Goal: Transaction & Acquisition: Purchase product/service

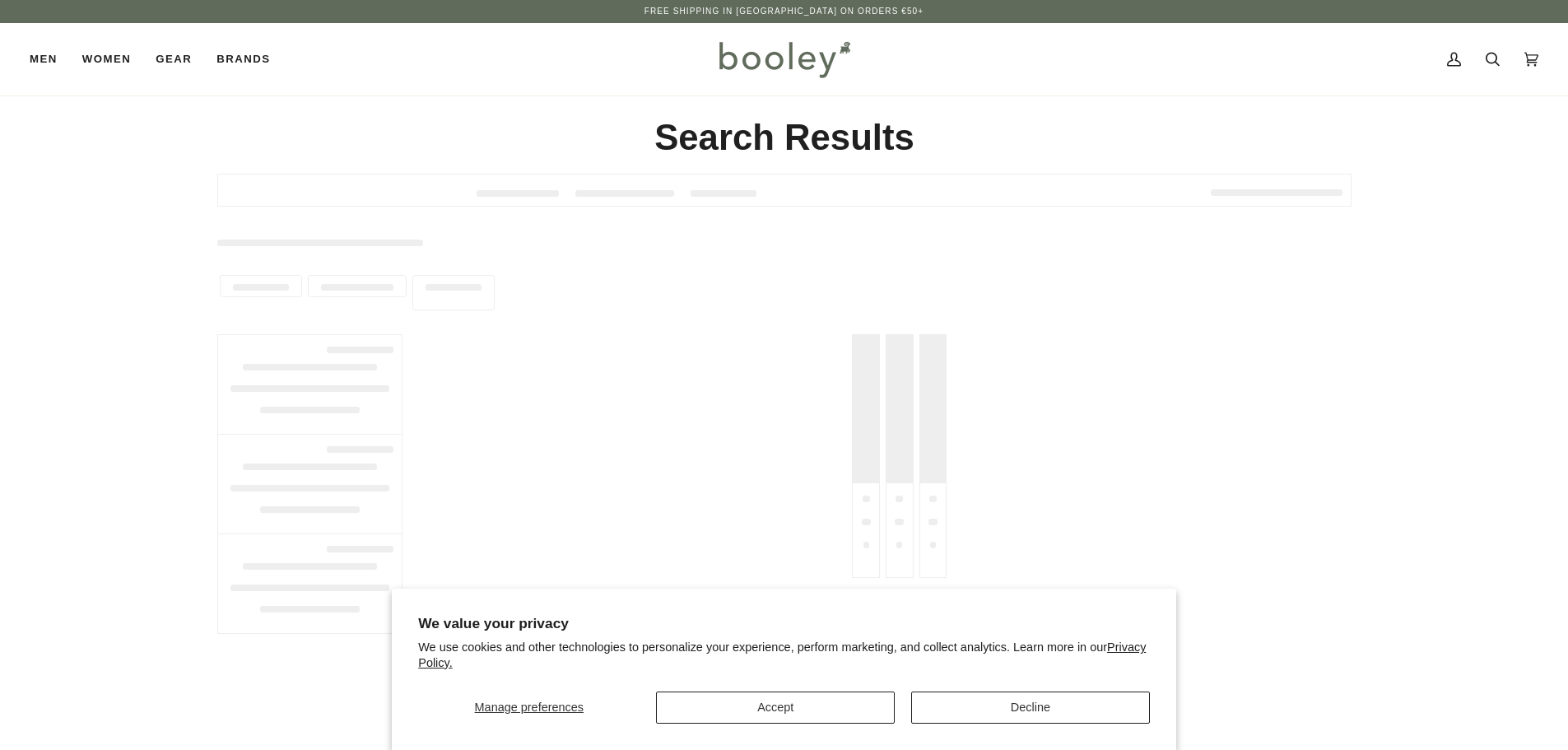
type input "******"
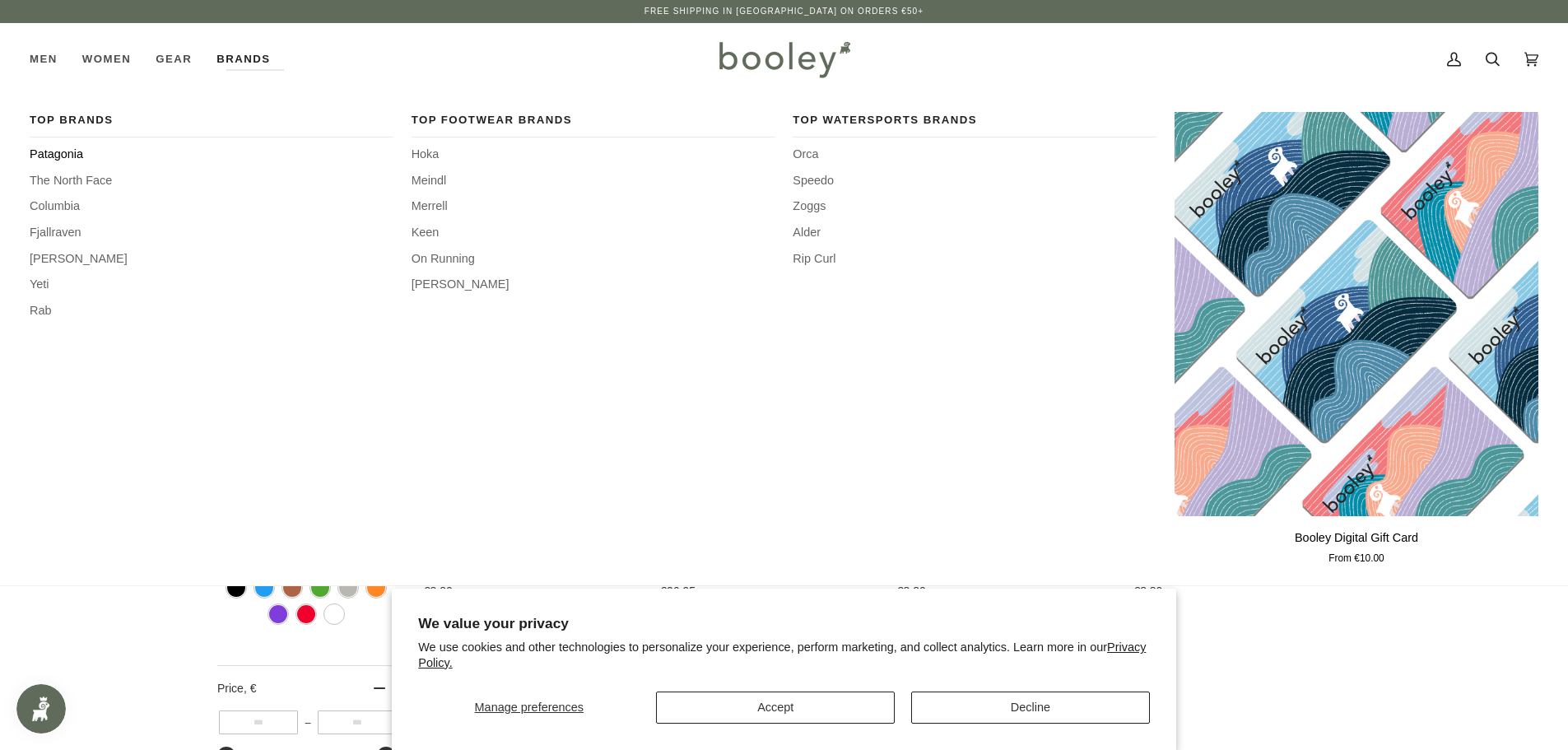
click at [70, 154] on span "Patagonia" at bounding box center [211, 154] width 364 height 19
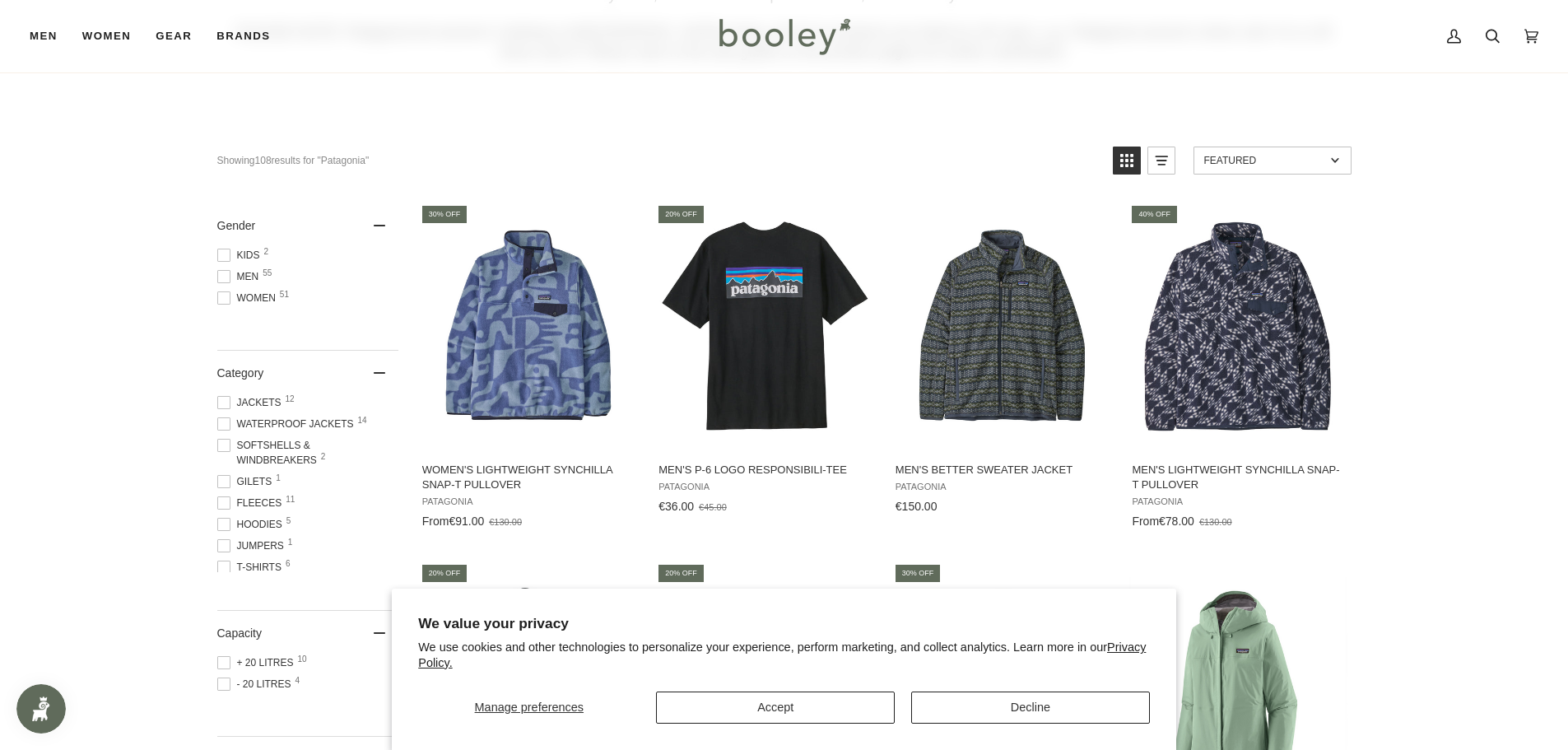
scroll to position [247, 0]
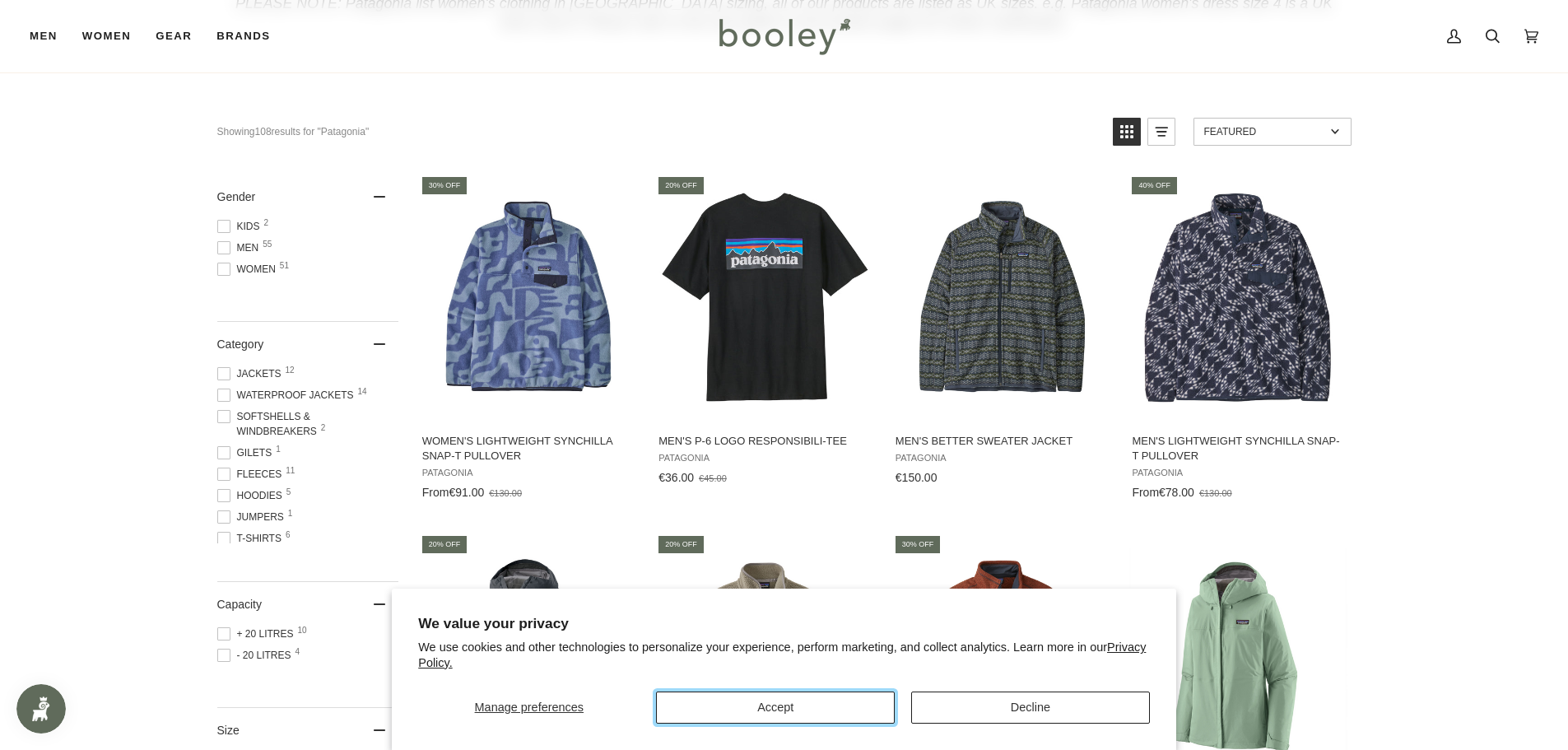
click at [817, 703] on button "Accept" at bounding box center [775, 707] width 239 height 32
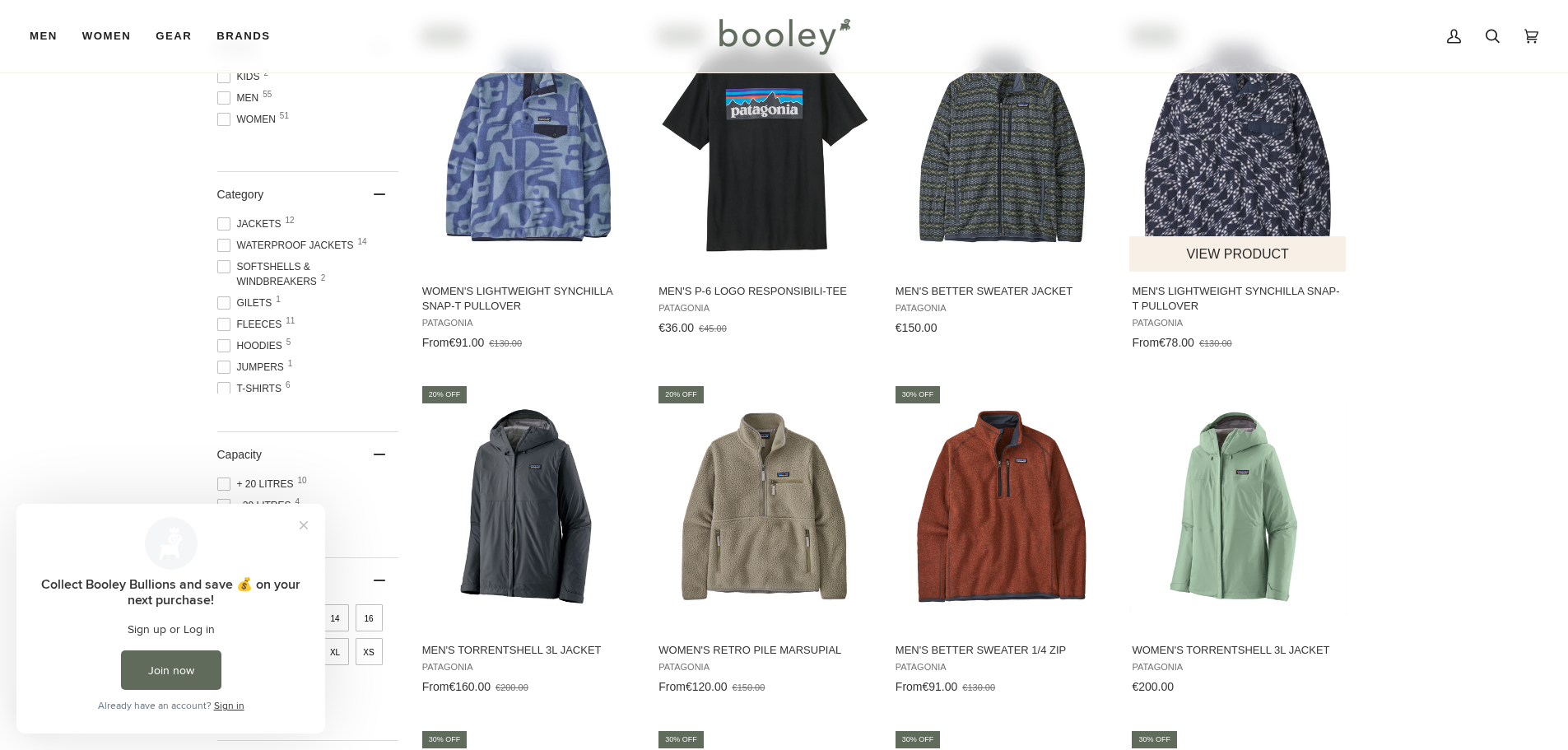
scroll to position [412, 0]
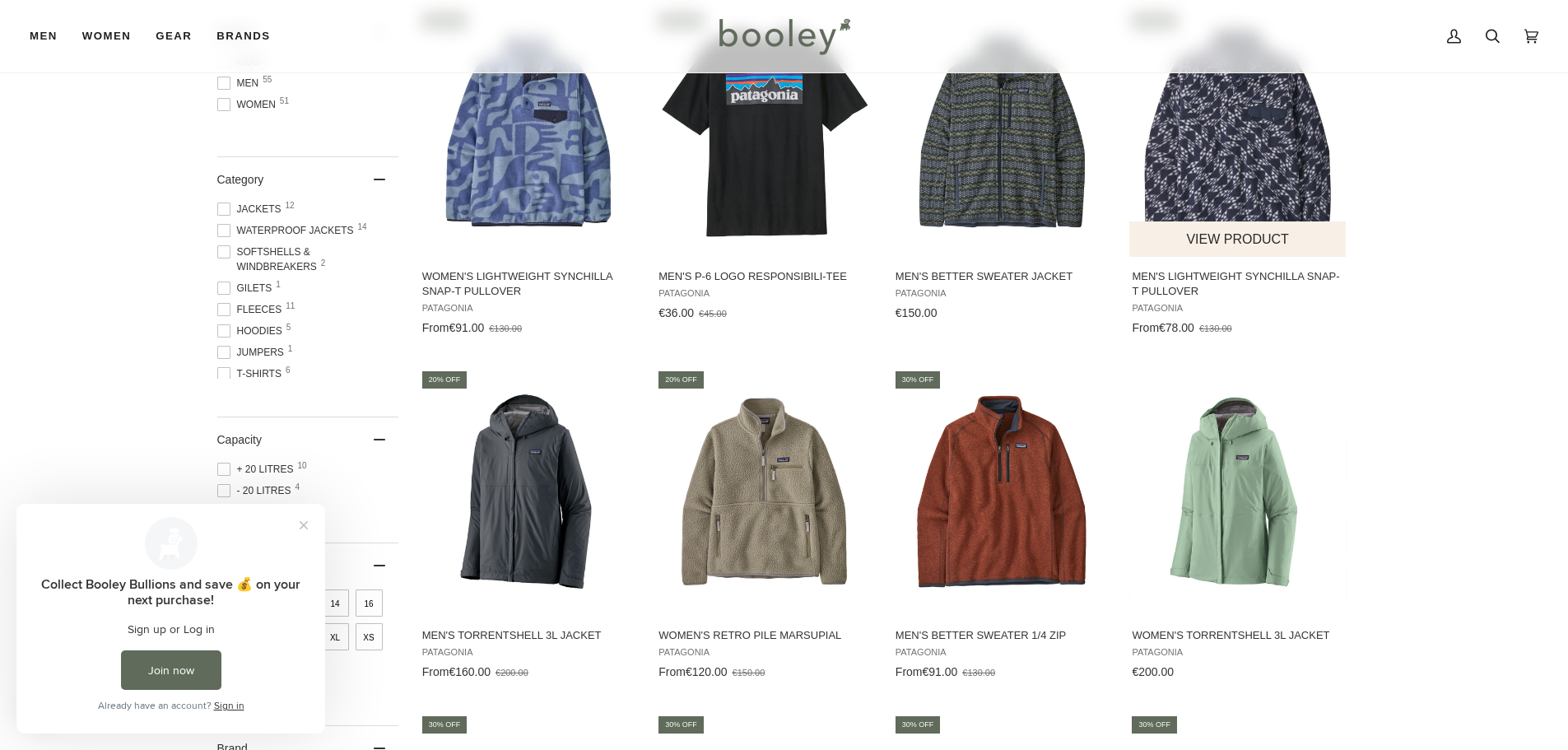
click at [1270, 149] on img "Men's Lightweight Synchilla Snap-T Pullover" at bounding box center [1238, 132] width 218 height 218
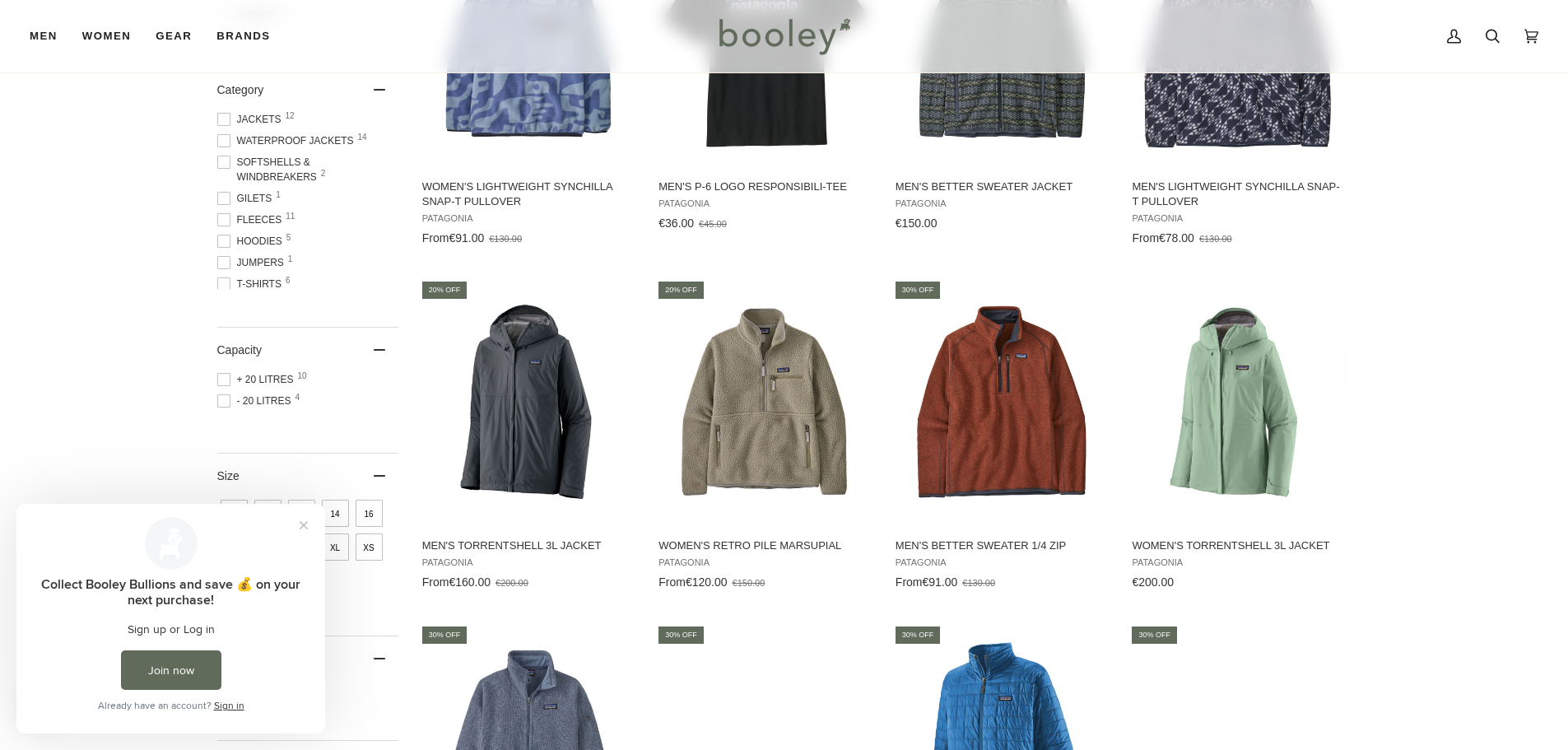
scroll to position [658, 0]
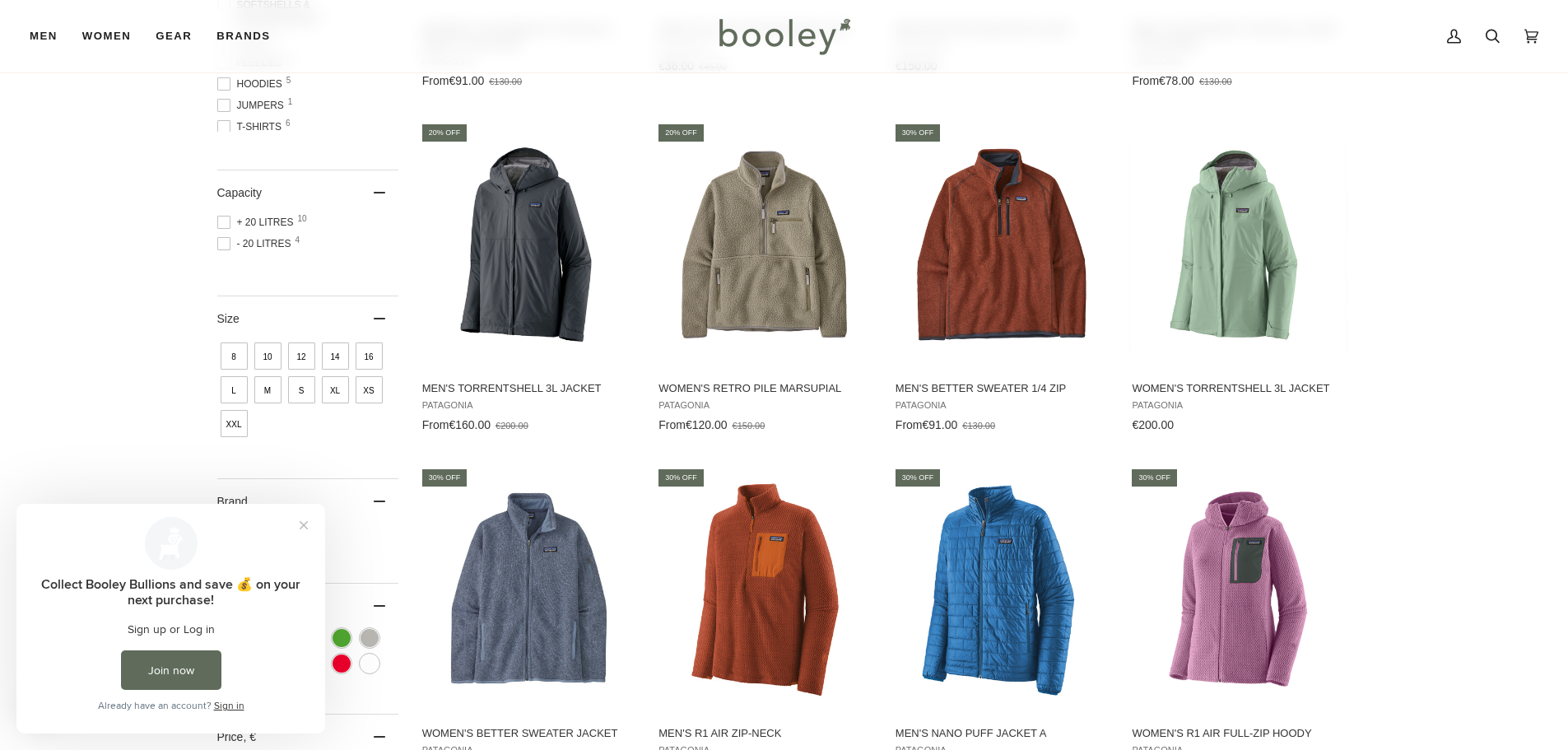
click at [273, 386] on span "M" at bounding box center [268, 390] width 27 height 27
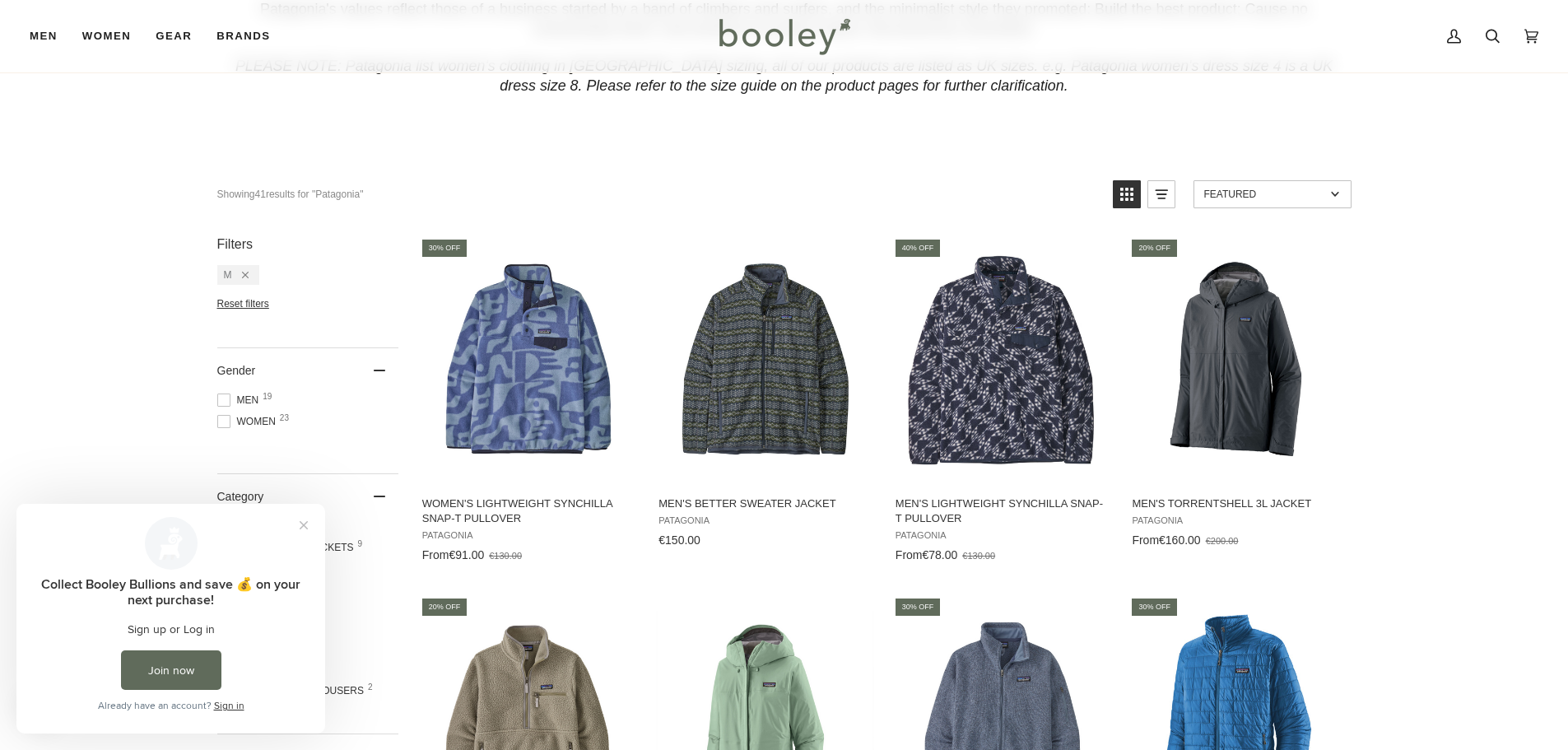
scroll to position [330, 0]
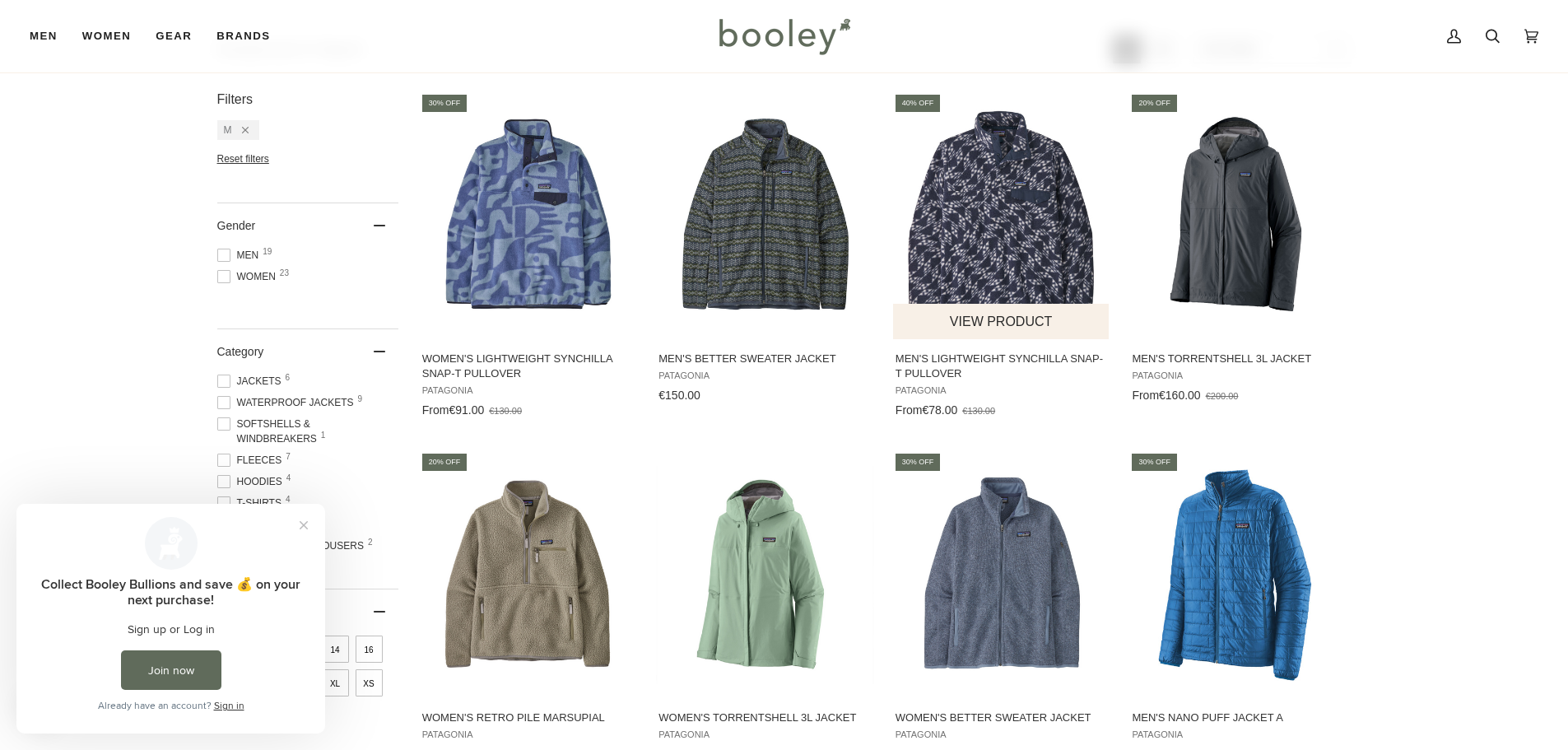
click at [963, 192] on img "Men's Lightweight Synchilla Snap-T Pullover" at bounding box center [1001, 215] width 218 height 218
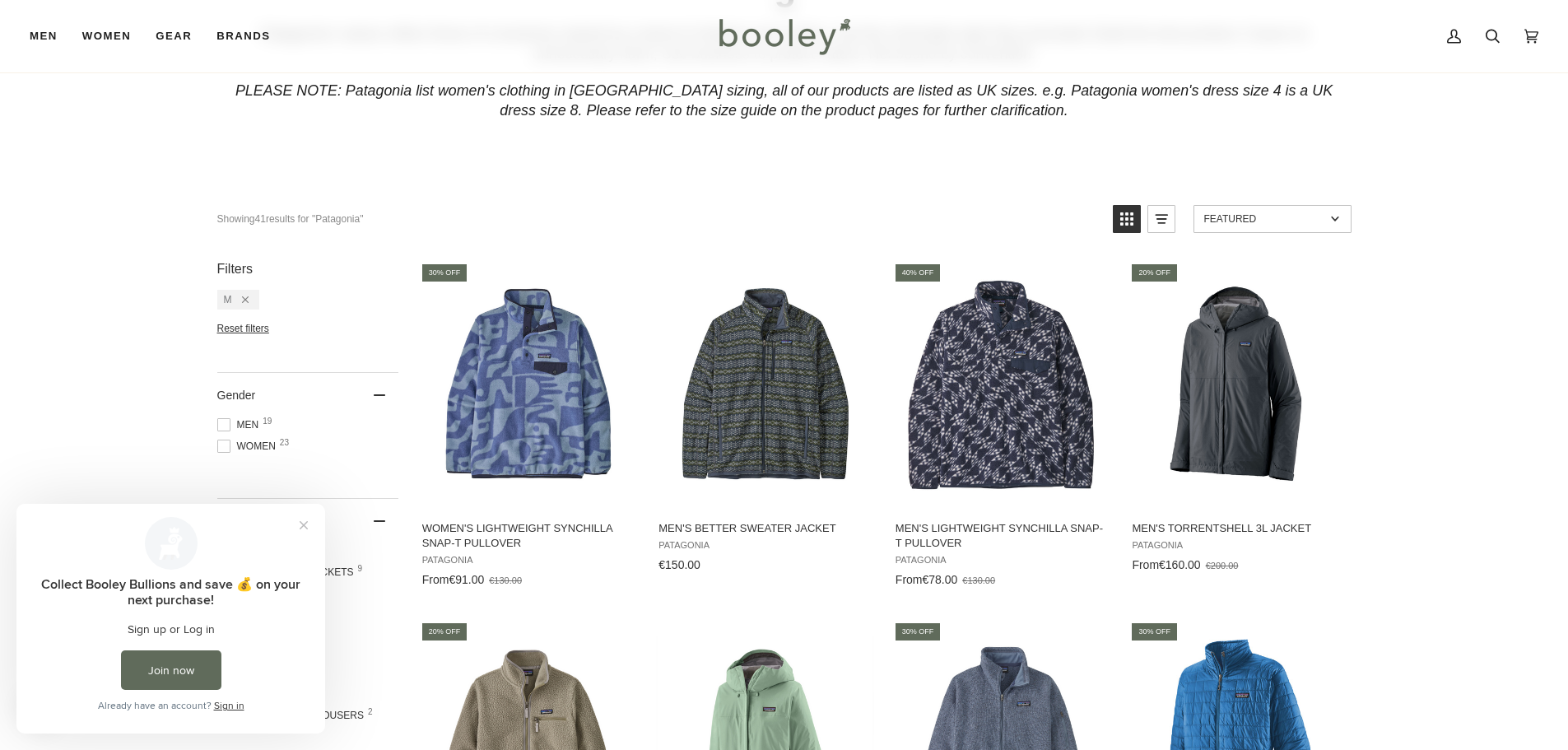
scroll to position [164, 0]
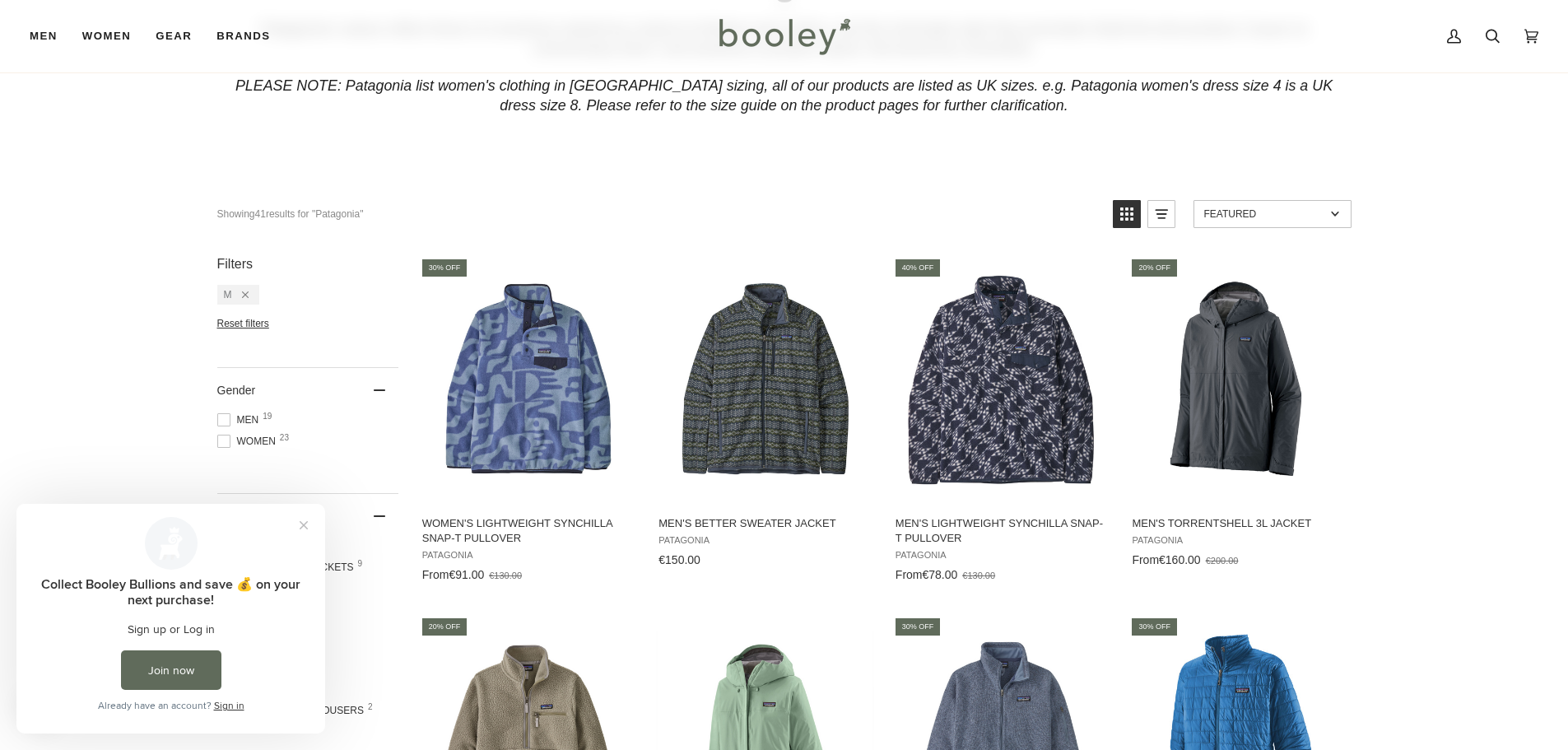
click at [234, 416] on span "Men 19" at bounding box center [240, 419] width 47 height 15
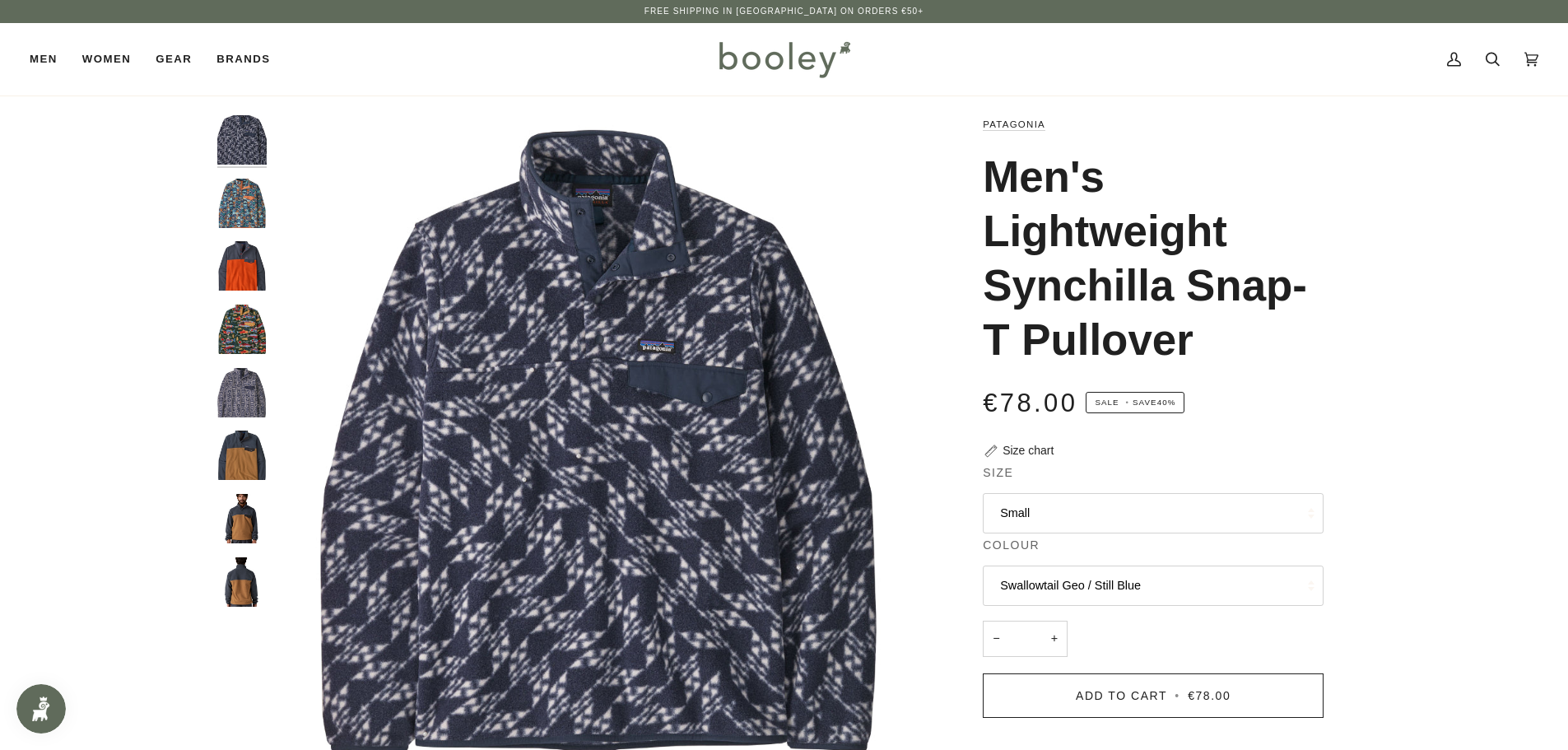
click at [1203, 566] on button "Swallowtail Geo / Still Blue" at bounding box center [1153, 585] width 340 height 40
click at [1333, 539] on div "Patagonia Men's Lightweight Synchilla Snap-T Pullover €78.00 Sale • Save 40% Si…" at bounding box center [1138, 624] width 425 height 1017
click at [1169, 507] on button "Small" at bounding box center [1153, 512] width 340 height 40
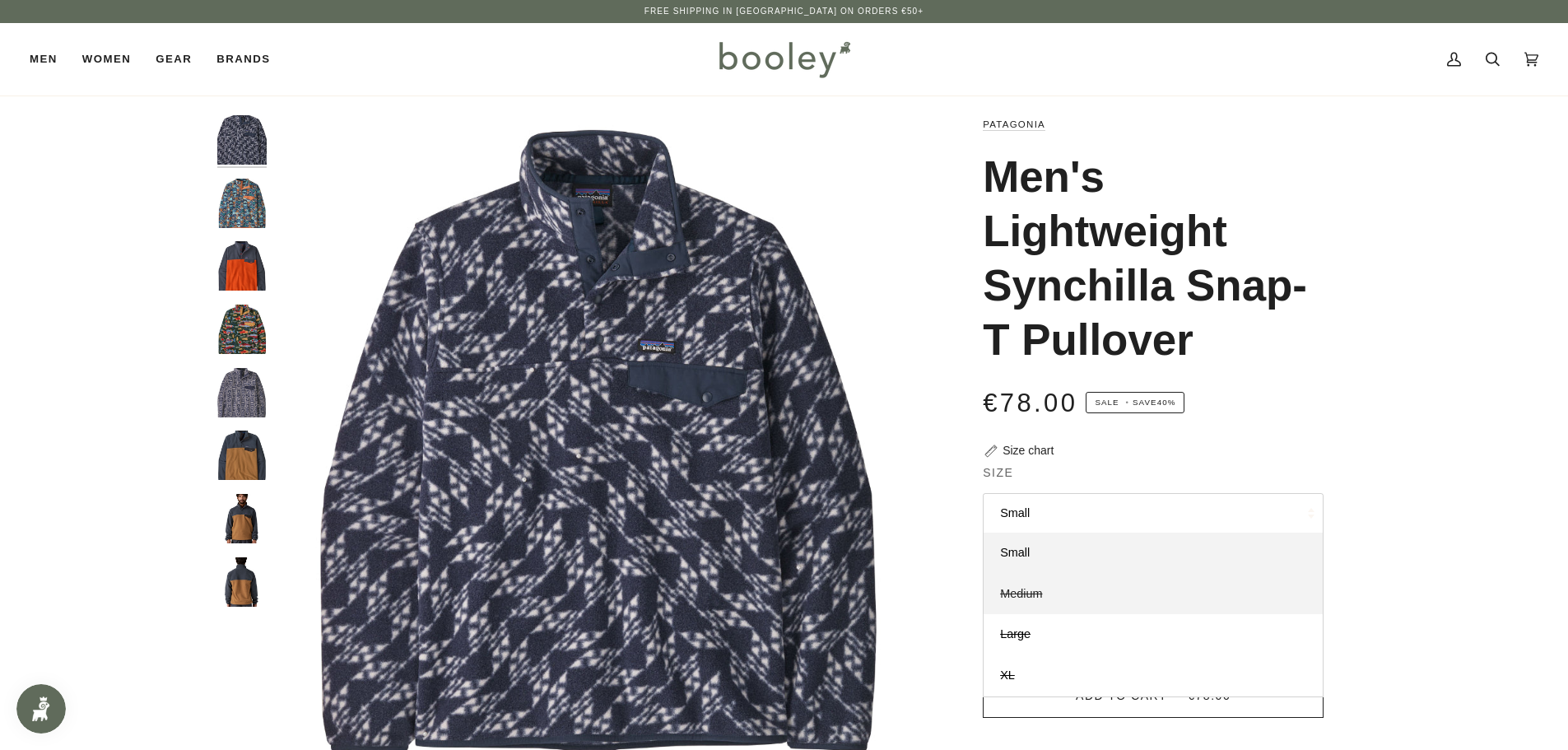
click at [1062, 595] on link "Medium" at bounding box center [1153, 595] width 339 height 41
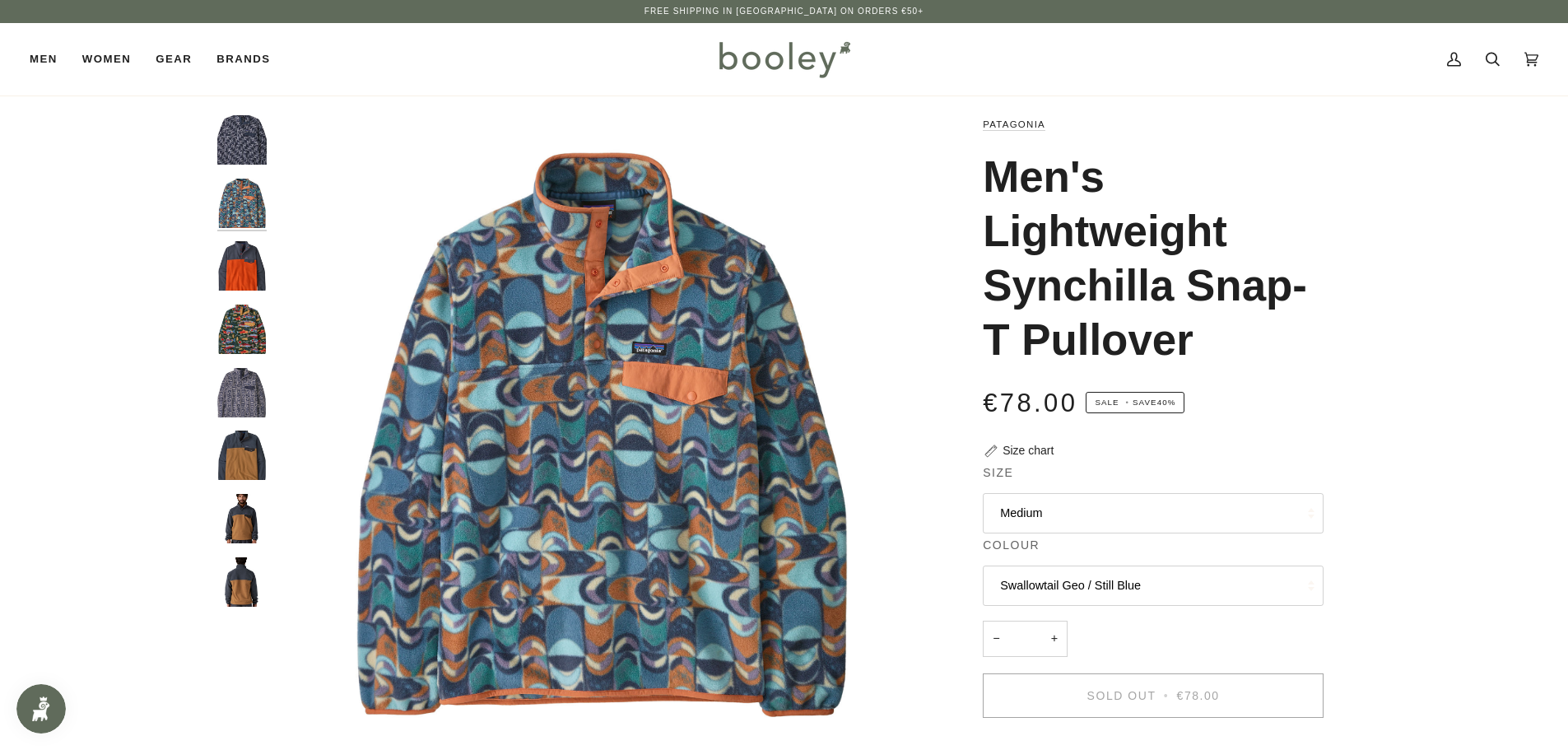
click at [1091, 580] on button "Swallowtail Geo / Still Blue" at bounding box center [1153, 585] width 340 height 40
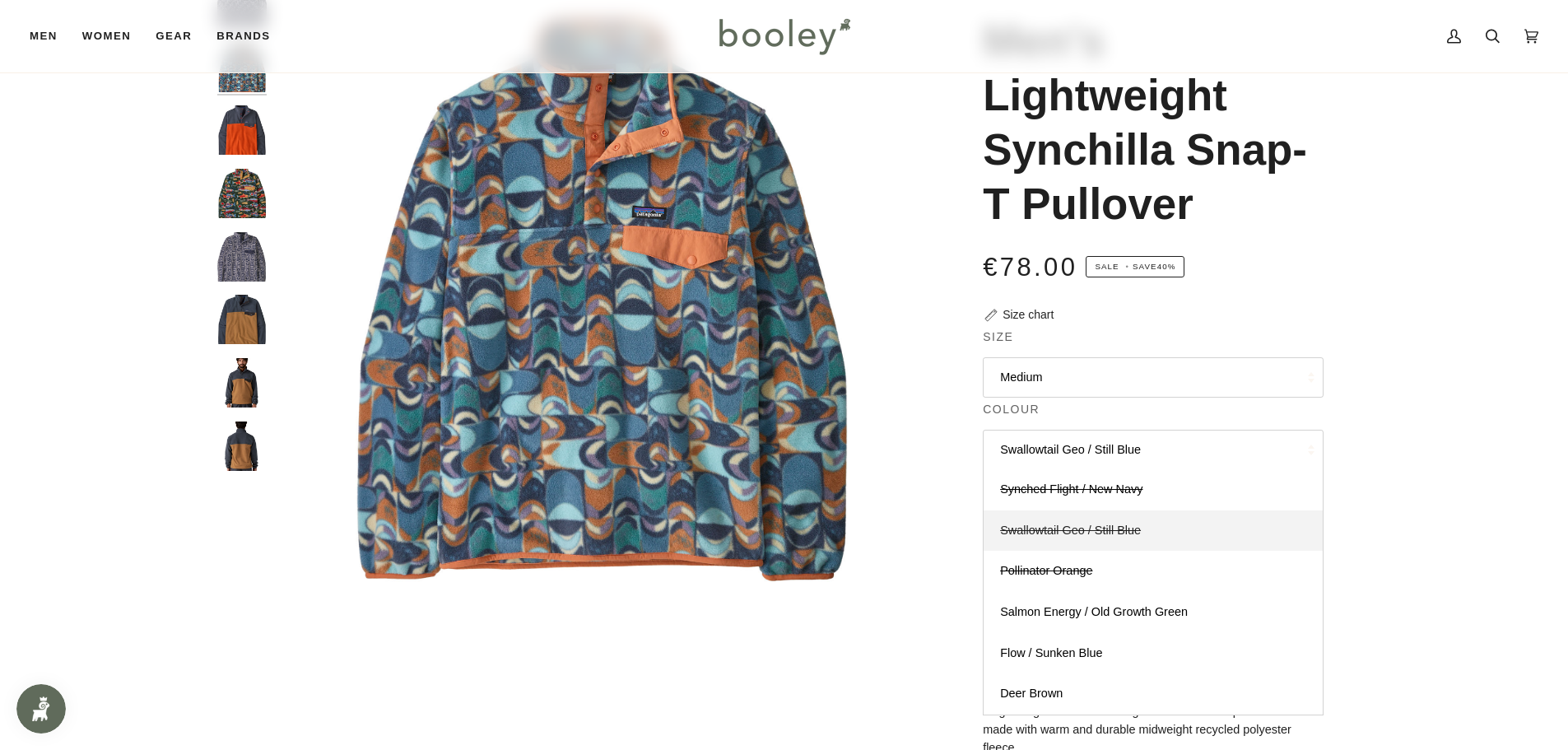
scroll to position [164, 0]
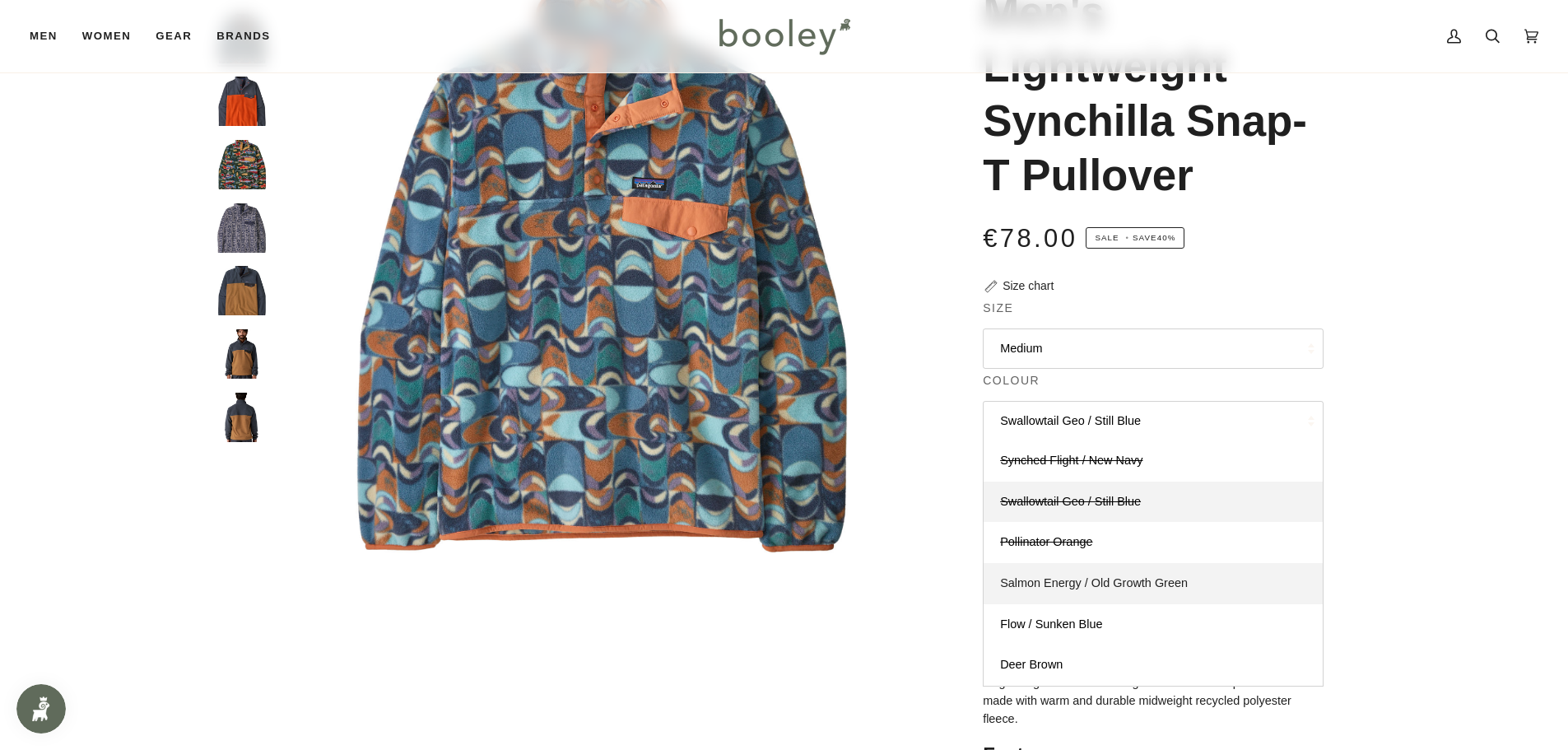
click at [1079, 584] on span "Salmon Energy / Old Growth Green" at bounding box center [1094, 582] width 188 height 13
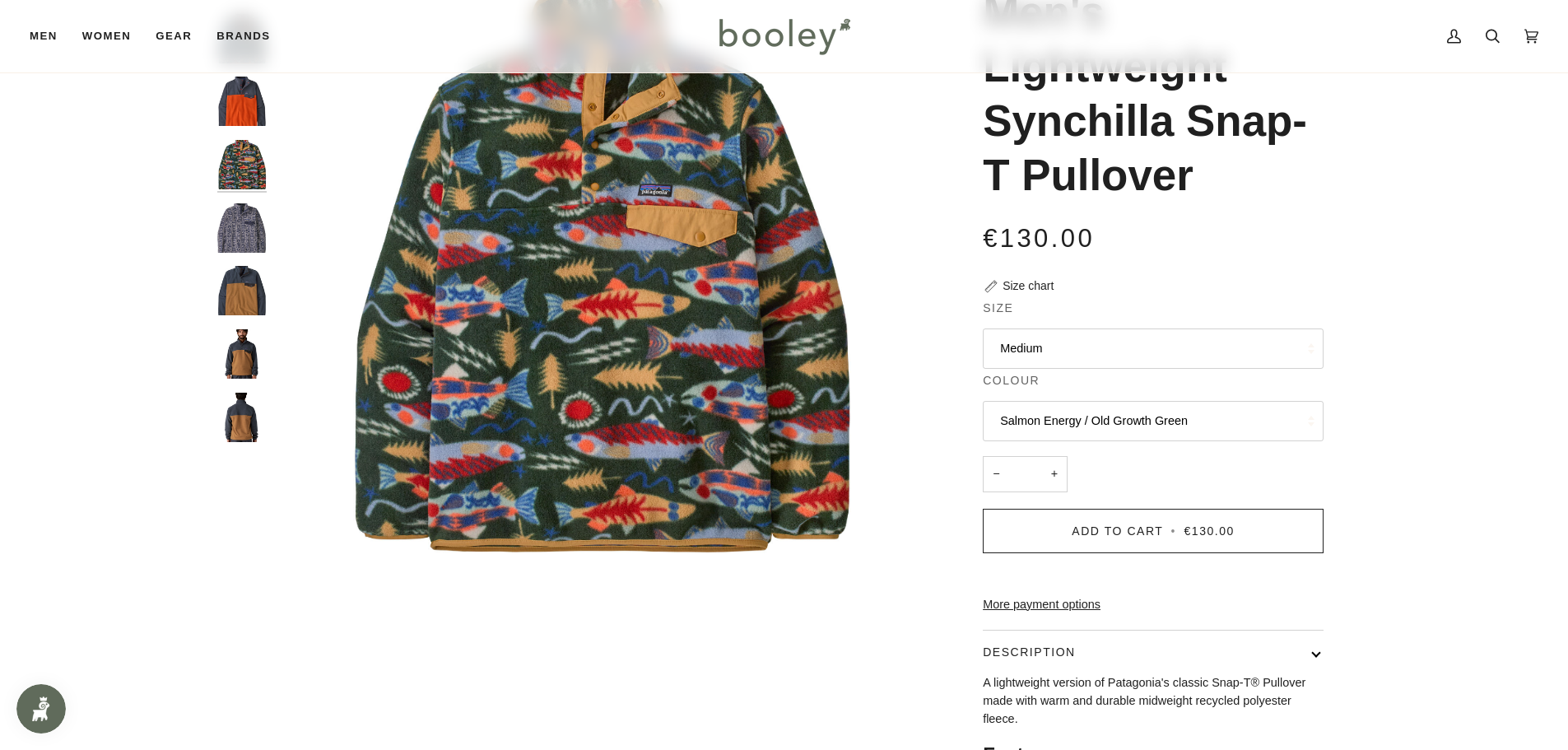
click at [1084, 416] on button "Salmon Energy / Old Growth Green" at bounding box center [1153, 420] width 340 height 40
